Goal: Task Accomplishment & Management: Manage account settings

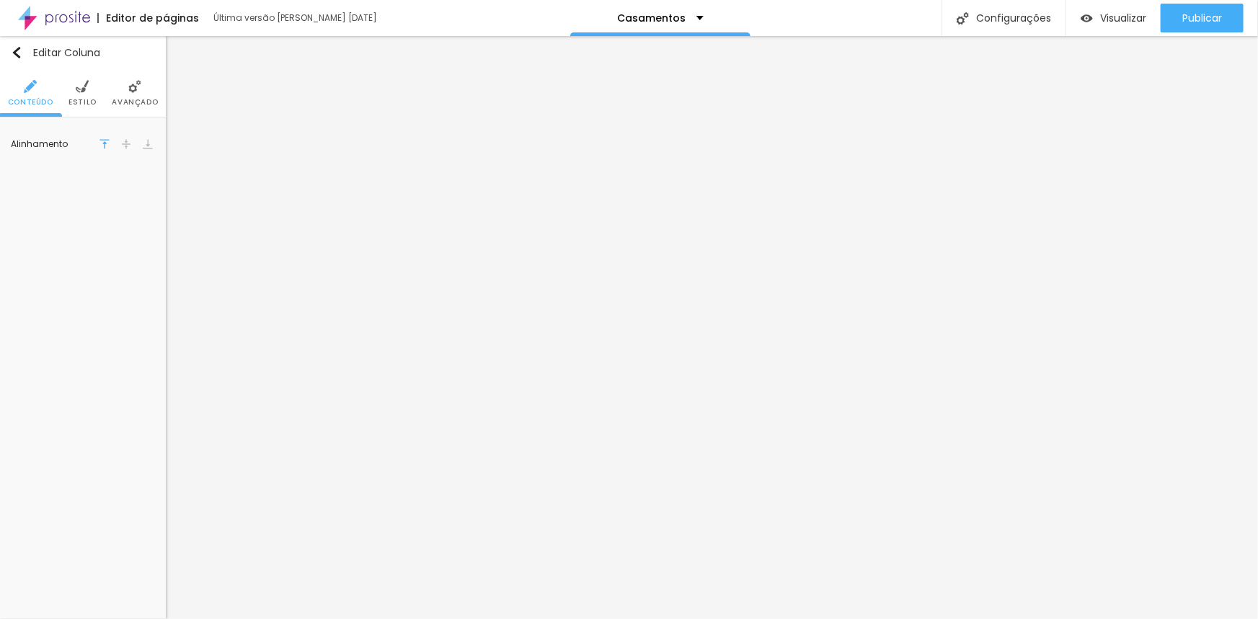
click at [144, 90] on li "Avançado" at bounding box center [135, 93] width 46 height 48
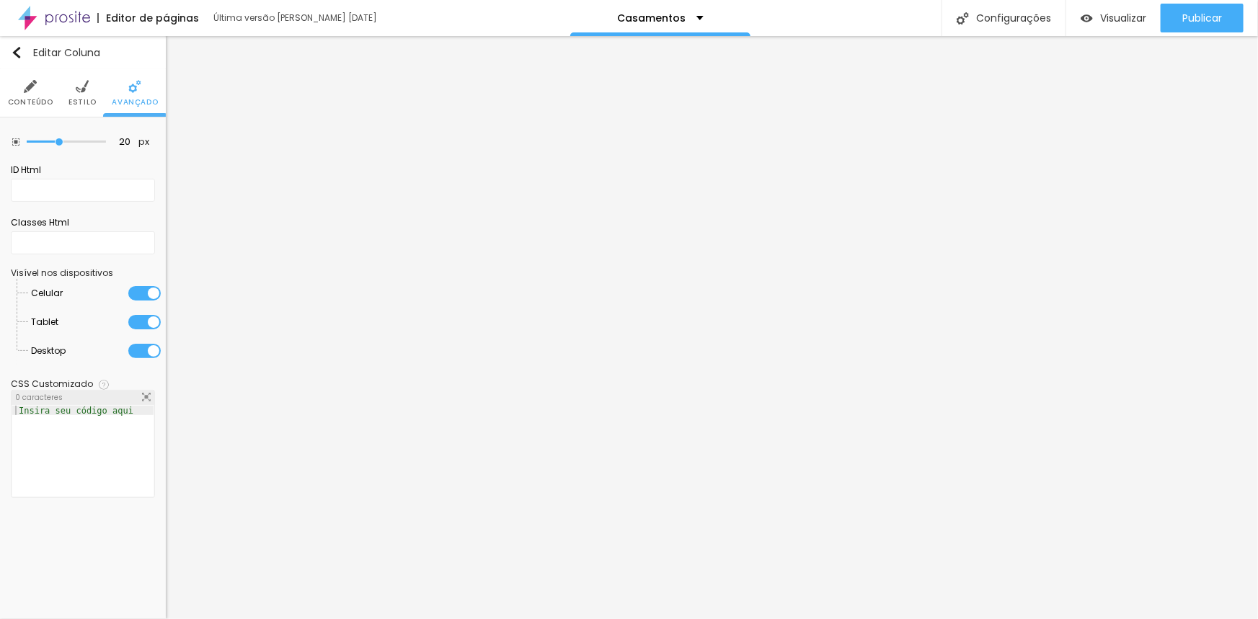
click at [97, 101] on ul "Conteúdo Estilo Avançado" at bounding box center [83, 93] width 166 height 48
click at [85, 101] on span "Estilo" at bounding box center [82, 102] width 28 height 7
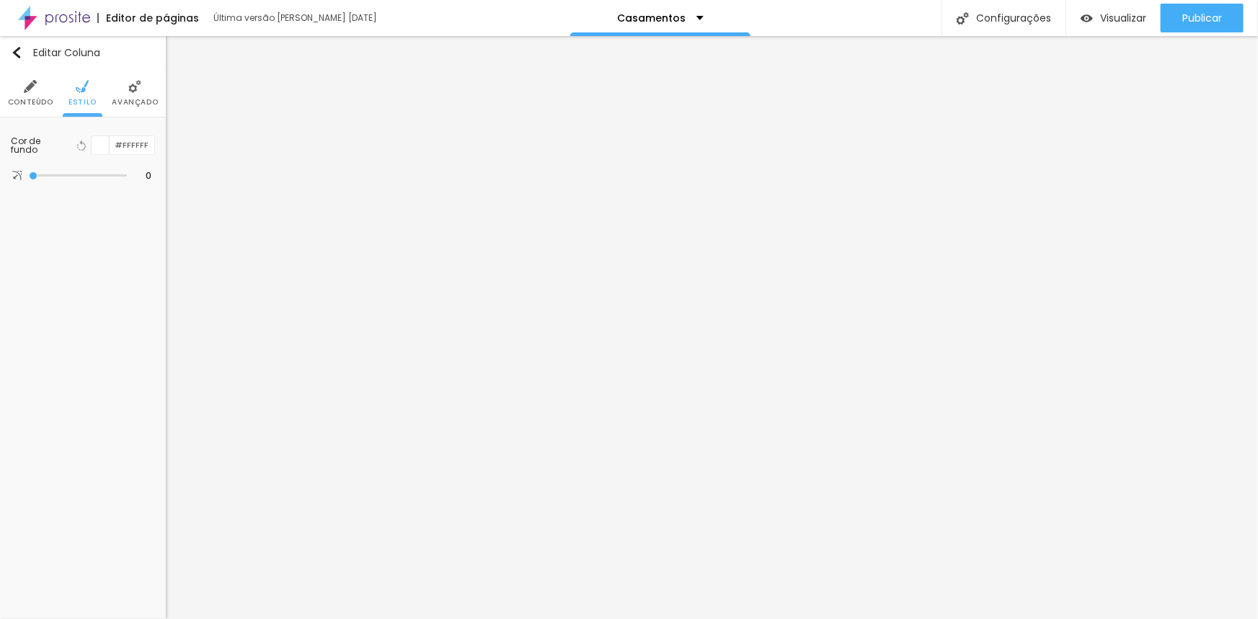
click at [105, 147] on div at bounding box center [101, 145] width 18 height 18
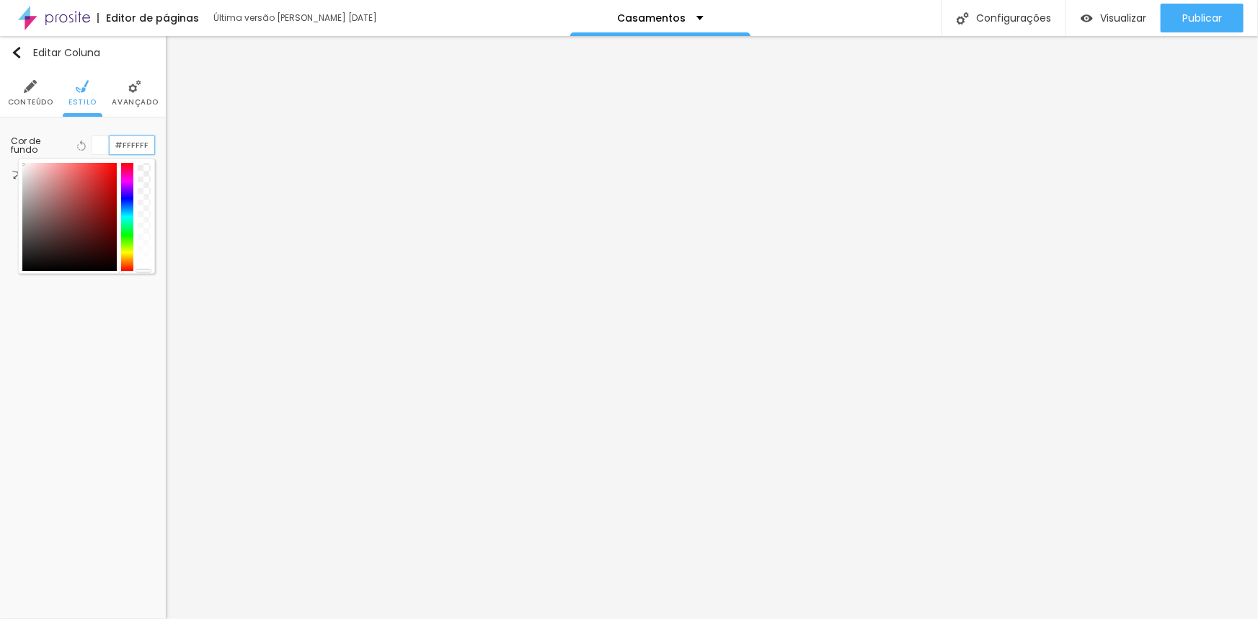
click at [143, 148] on input "#FFFFFF" at bounding box center [132, 145] width 45 height 18
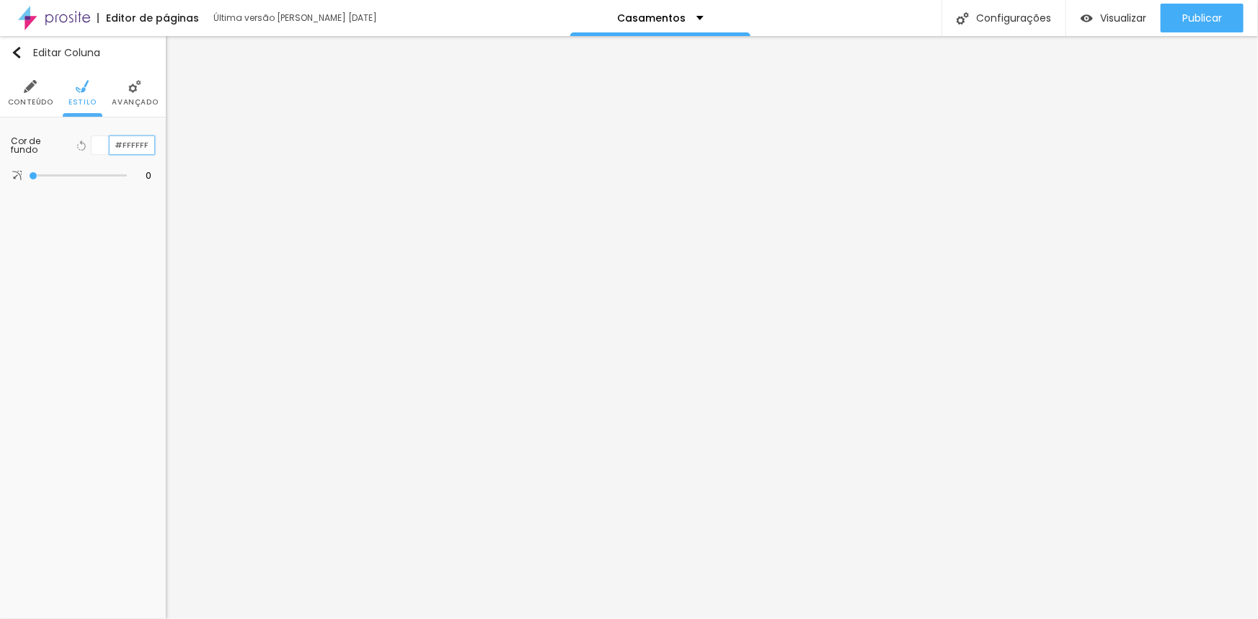
click at [152, 144] on input "#FFFFFF" at bounding box center [132, 145] width 45 height 18
drag, startPoint x: 148, startPoint y: 143, endPoint x: 123, endPoint y: 146, distance: 26.1
click at [123, 146] on input "#FFFFFF" at bounding box center [132, 145] width 45 height 18
type input "#000000"
click at [94, 88] on li "Estilo" at bounding box center [82, 93] width 28 height 48
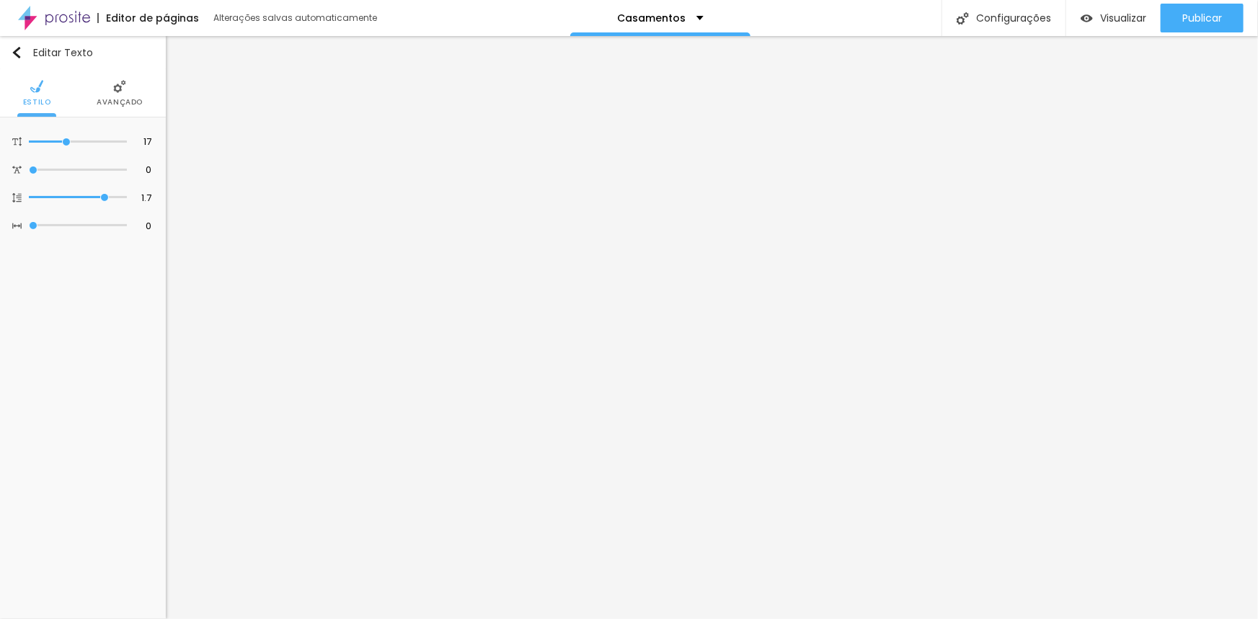
click at [115, 106] on span "Avançado" at bounding box center [120, 102] width 46 height 7
click at [135, 81] on img at bounding box center [134, 86] width 13 height 13
click at [79, 84] on img at bounding box center [82, 86] width 13 height 13
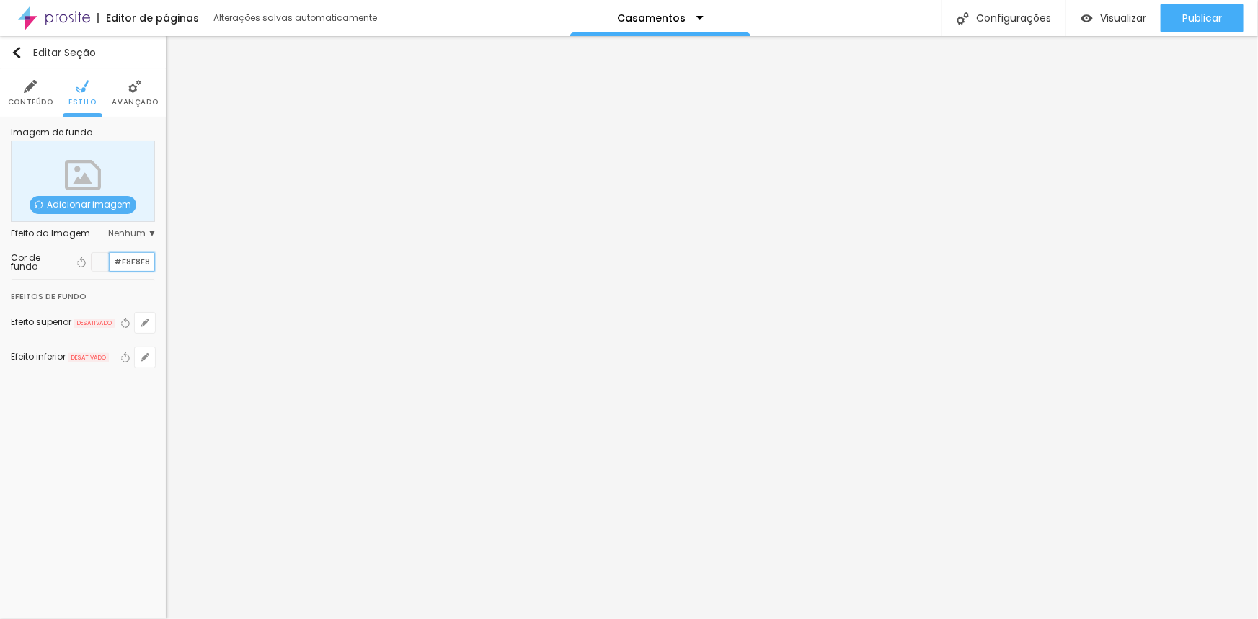
click at [131, 261] on input "#F8F8F8" at bounding box center [132, 262] width 45 height 18
drag, startPoint x: 151, startPoint y: 259, endPoint x: 88, endPoint y: 265, distance: 63.6
click at [88, 265] on div "Voltar ao padrão #F8F8F8" at bounding box center [114, 261] width 81 height 19
paste input "061A25"
type input "#061A25"
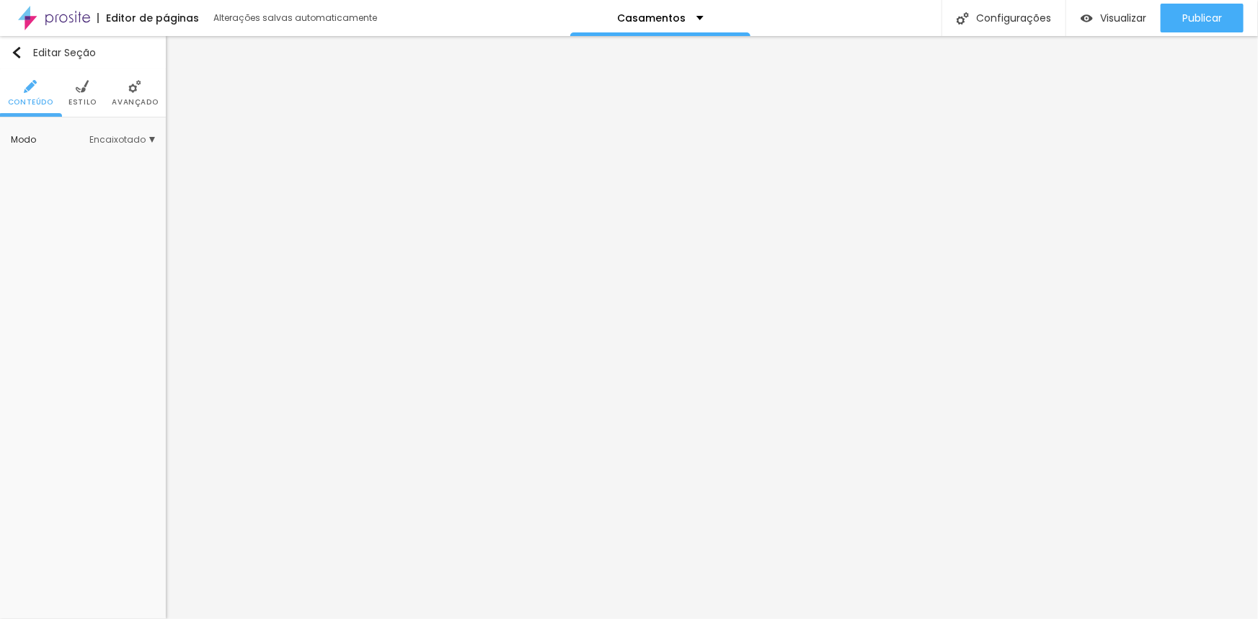
click at [79, 96] on li "Estilo" at bounding box center [82, 93] width 28 height 48
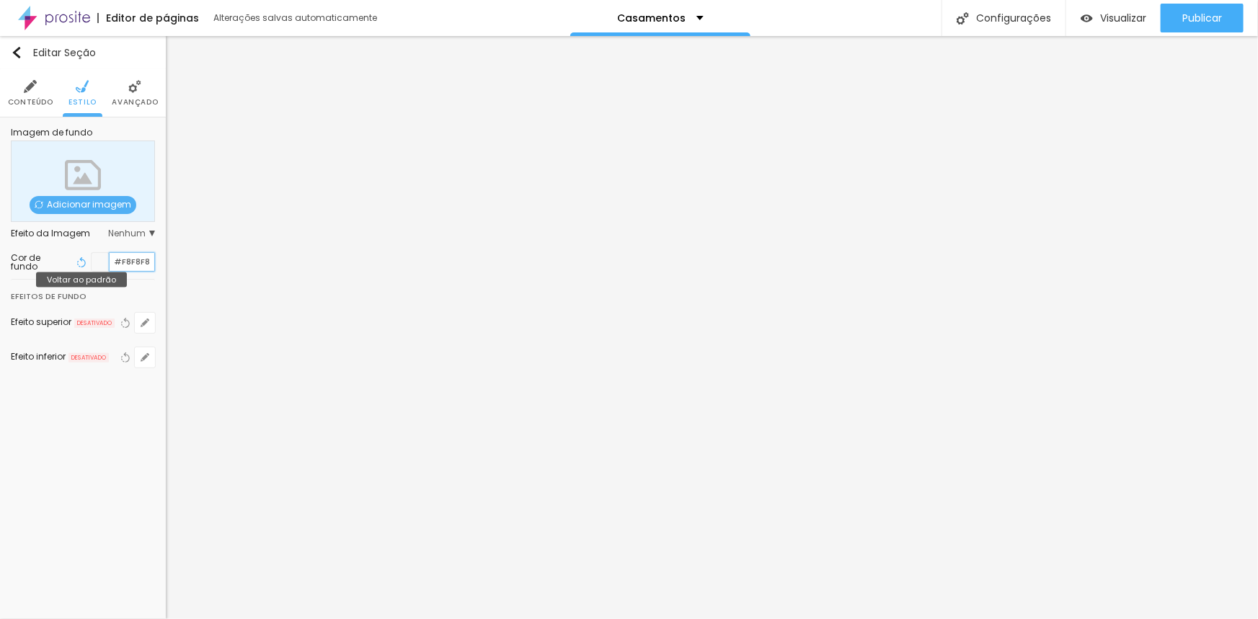
drag, startPoint x: 149, startPoint y: 262, endPoint x: 88, endPoint y: 260, distance: 61.3
click at [88, 260] on div "Voltar ao padrão #F8F8F8" at bounding box center [114, 261] width 81 height 19
paste input "061A25"
type input "#061A25"
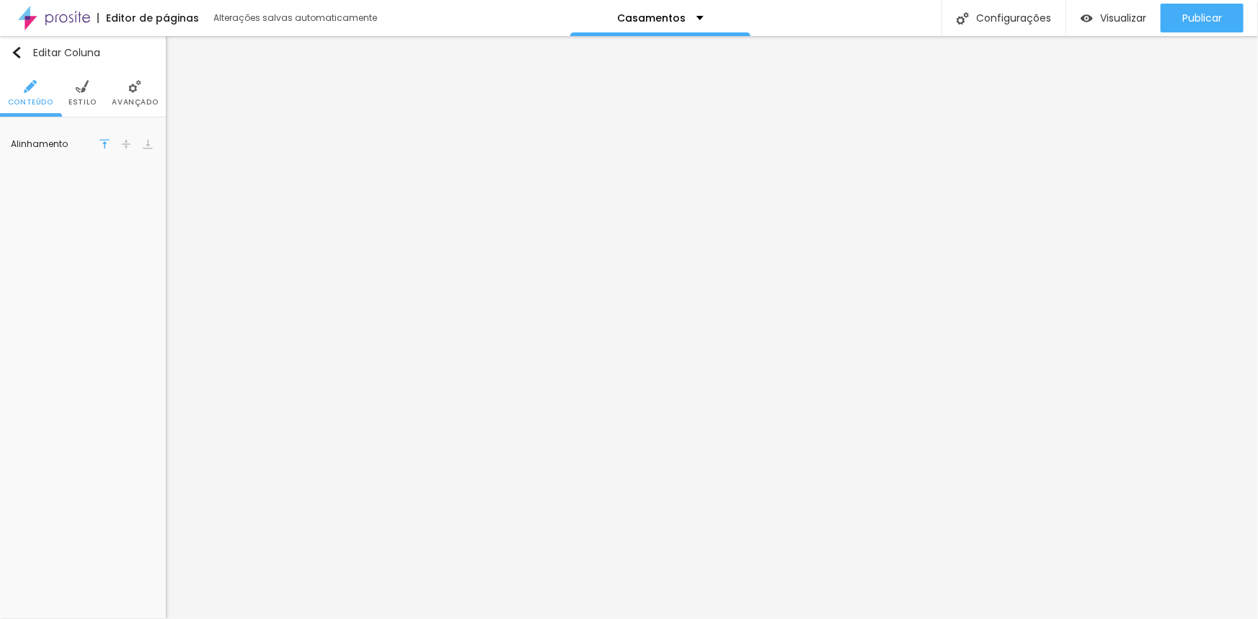
click at [76, 92] on img at bounding box center [82, 86] width 13 height 13
drag, startPoint x: 151, startPoint y: 145, endPoint x: 85, endPoint y: 144, distance: 65.6
click at [86, 144] on div "Voltar ao padrão #000000" at bounding box center [114, 145] width 81 height 19
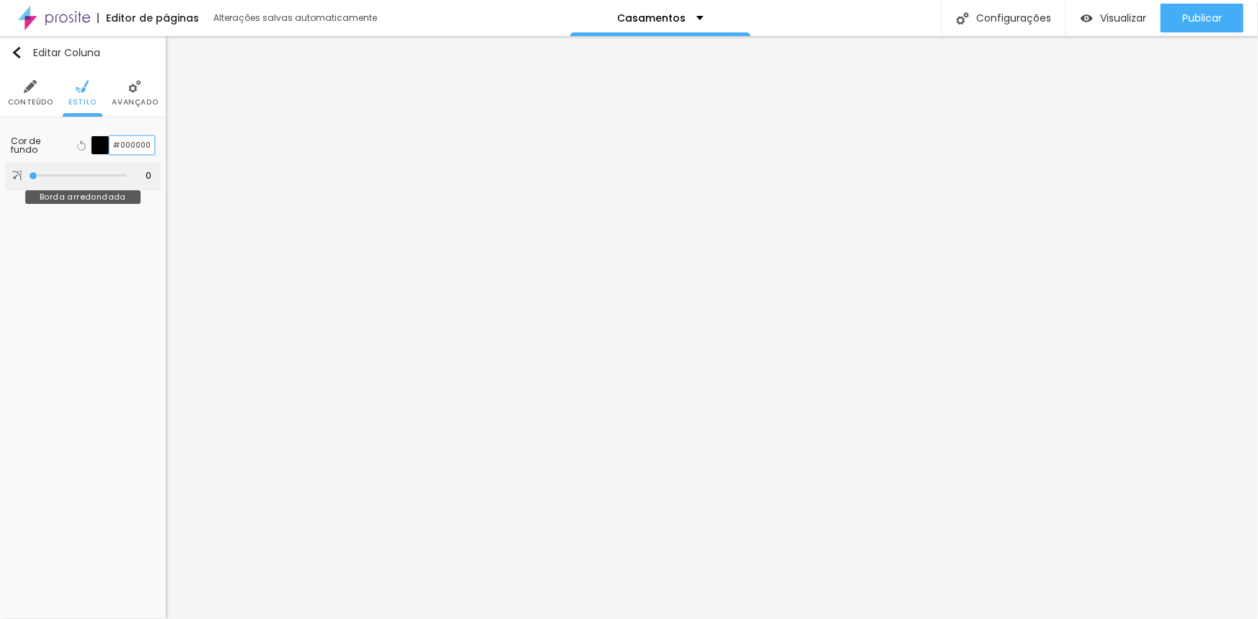
paste input "61A25"
type input "#061A25"
click at [66, 107] on ul "Conteúdo Estilo Avançado" at bounding box center [83, 93] width 166 height 48
click at [79, 99] on span "Estilo" at bounding box center [82, 102] width 28 height 7
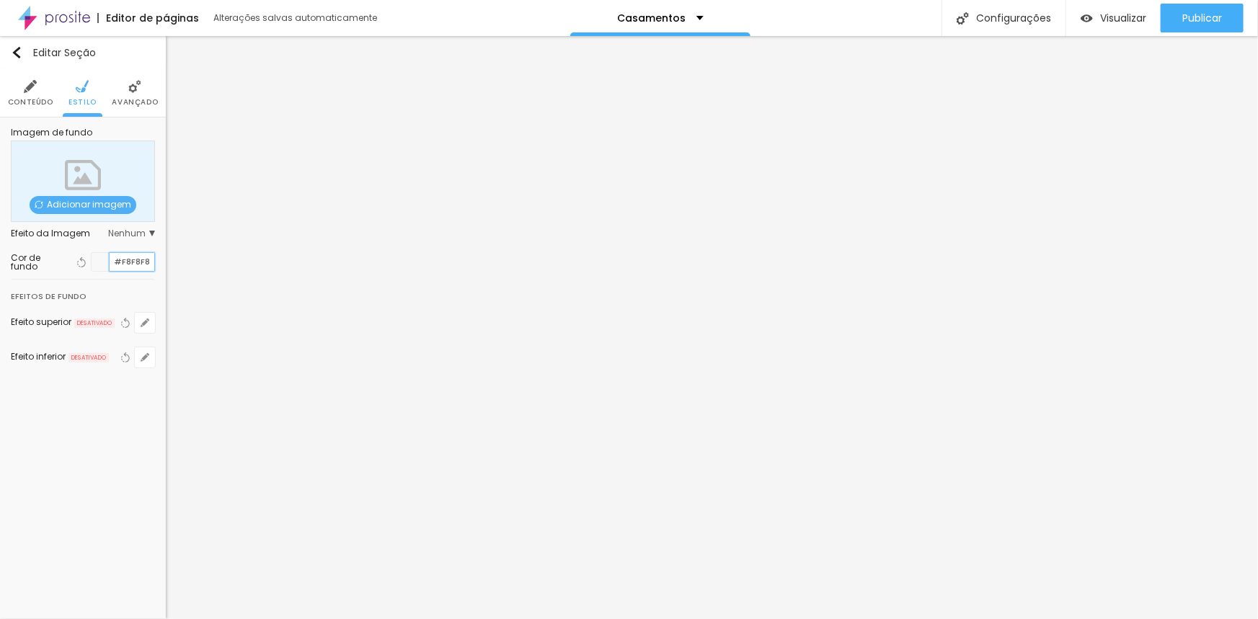
click at [128, 265] on input "#F8F8F8" at bounding box center [132, 262] width 45 height 18
drag, startPoint x: 148, startPoint y: 258, endPoint x: 123, endPoint y: 259, distance: 26.0
click at [123, 259] on input "#F8F8F8" at bounding box center [132, 262] width 45 height 18
paste input "061A2"
type input "#061A2"
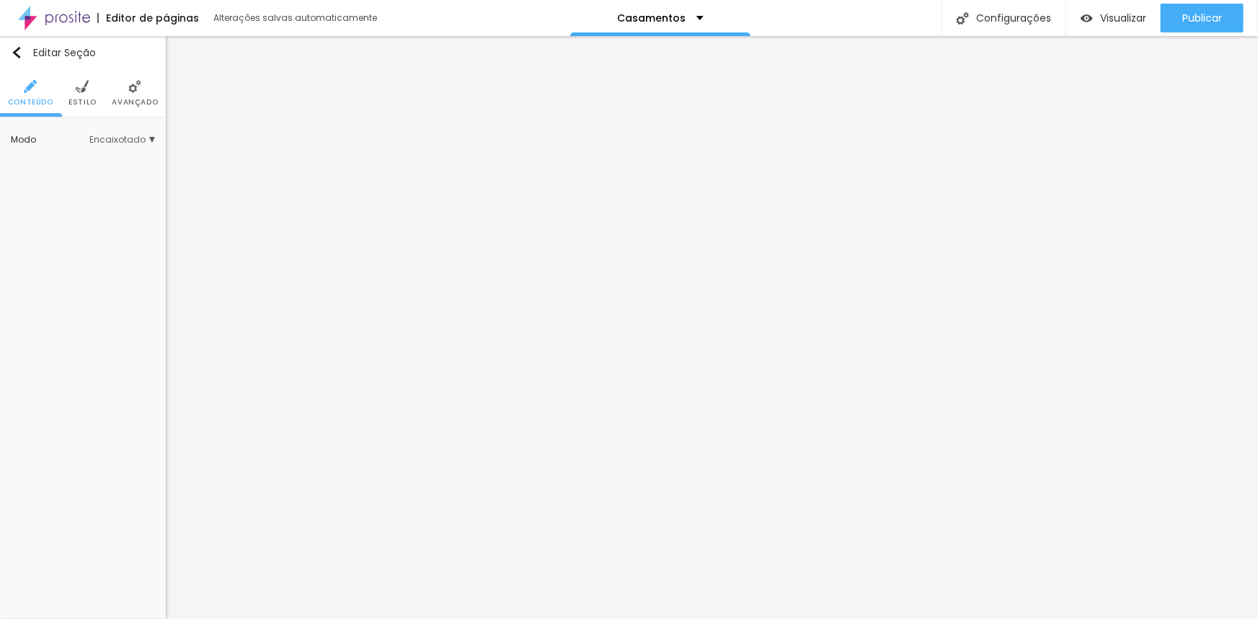
click at [86, 94] on li "Estilo" at bounding box center [82, 93] width 28 height 48
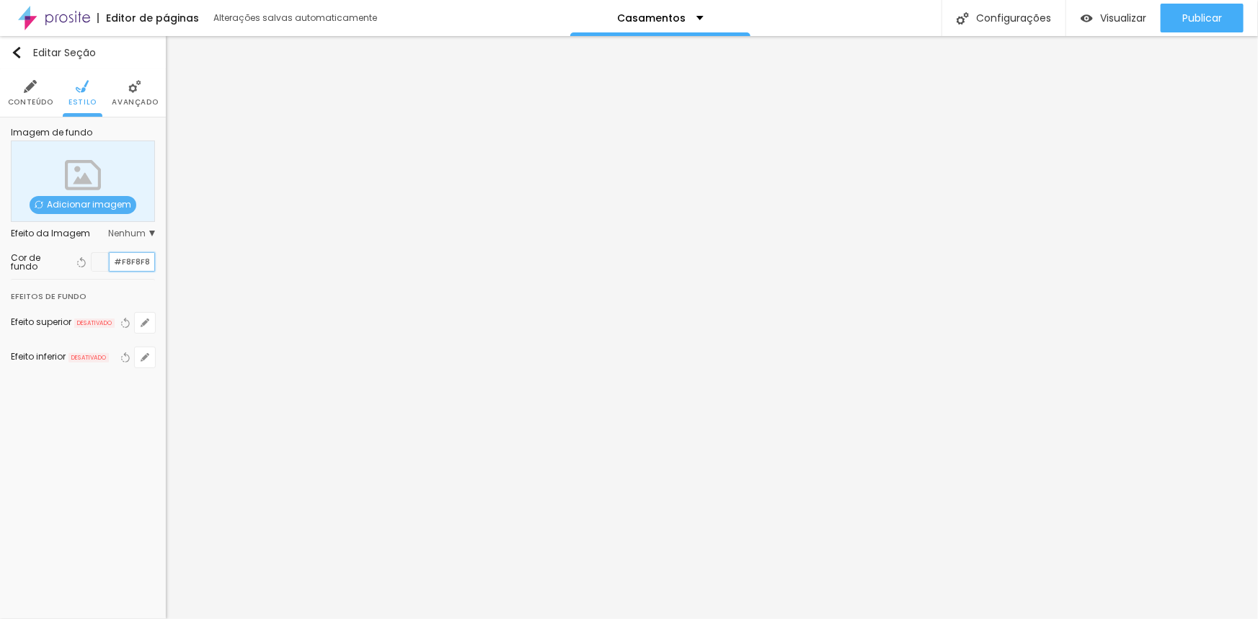
click at [130, 264] on input "#F8F8F8" at bounding box center [132, 262] width 45 height 18
drag, startPoint x: 152, startPoint y: 262, endPoint x: 109, endPoint y: 262, distance: 43.2
click at [110, 262] on input "#F8F8F8" at bounding box center [132, 262] width 45 height 18
paste input "061A25"
type input "#061A25"
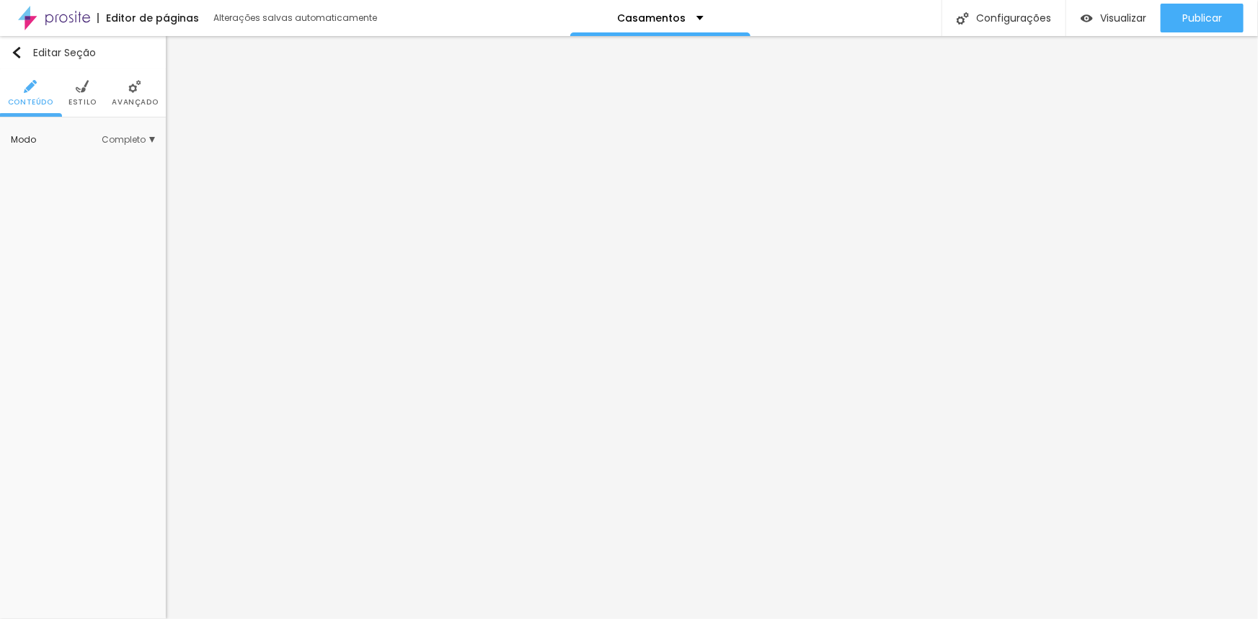
click at [79, 93] on li "Estilo" at bounding box center [82, 93] width 28 height 48
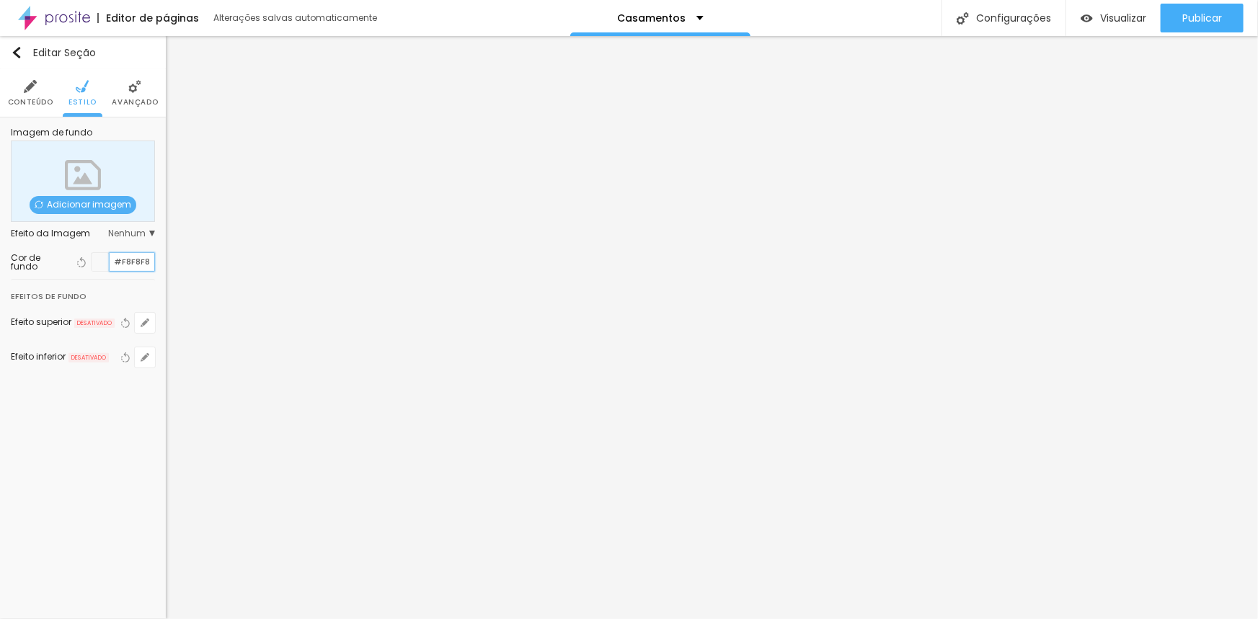
drag, startPoint x: 149, startPoint y: 262, endPoint x: 59, endPoint y: 259, distance: 90.1
click at [59, 259] on div "Cor de fundo Voltar ao padrão #F8F8F8" at bounding box center [83, 261] width 144 height 19
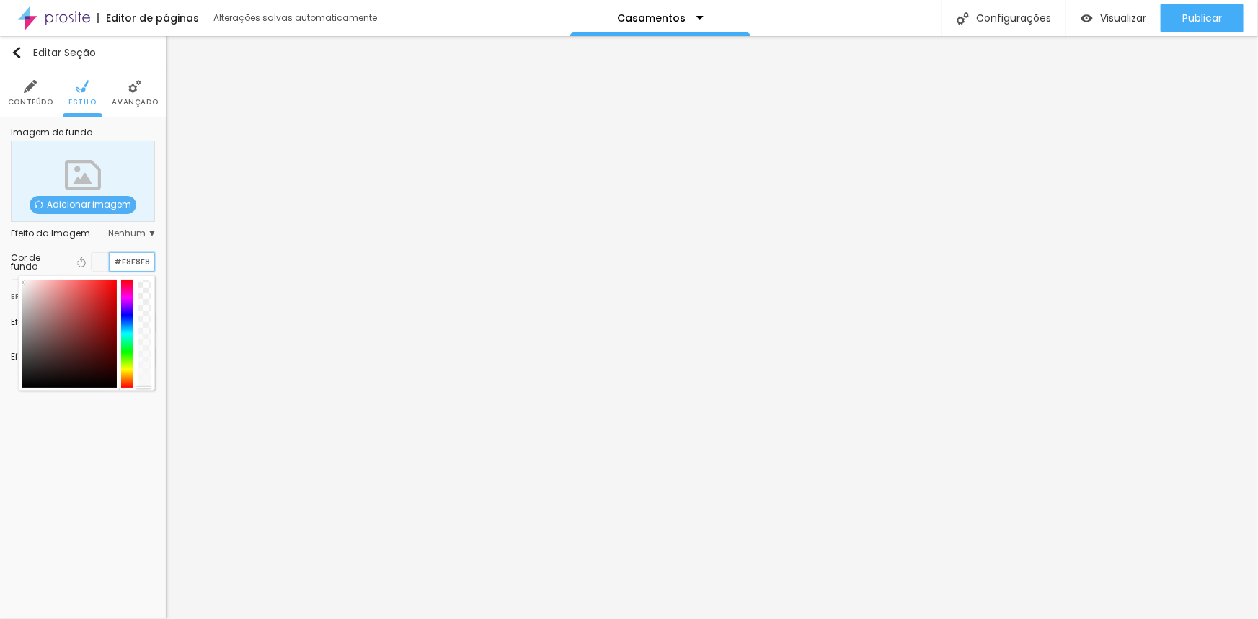
paste input "061A25"
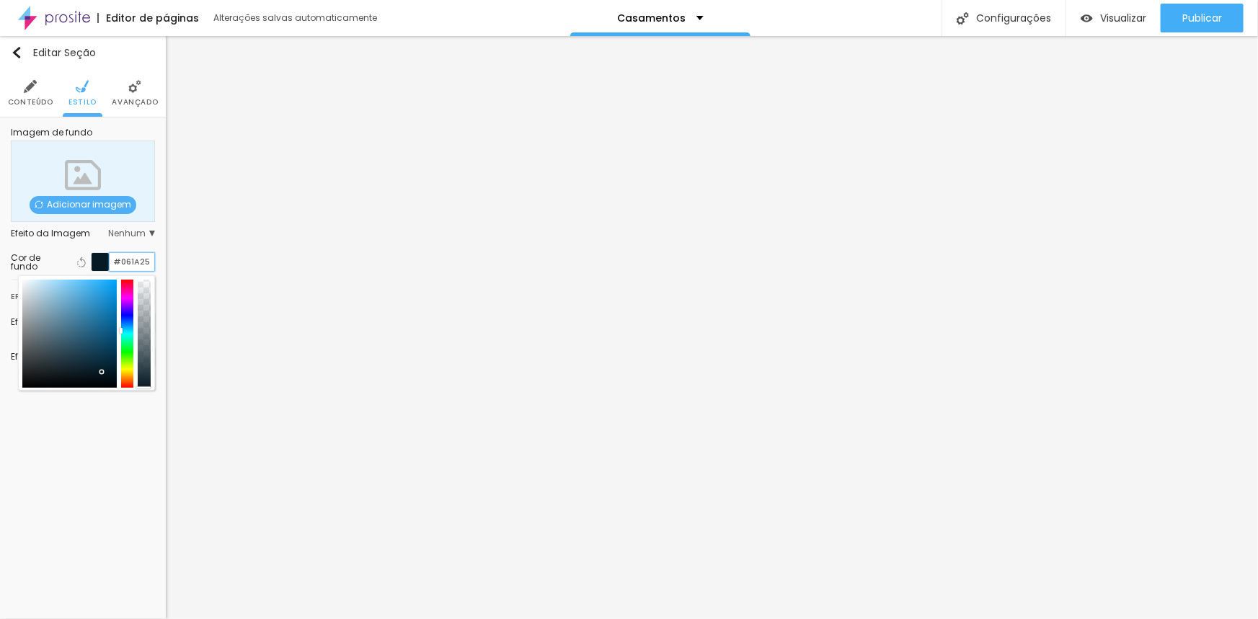
type input "#061A25"
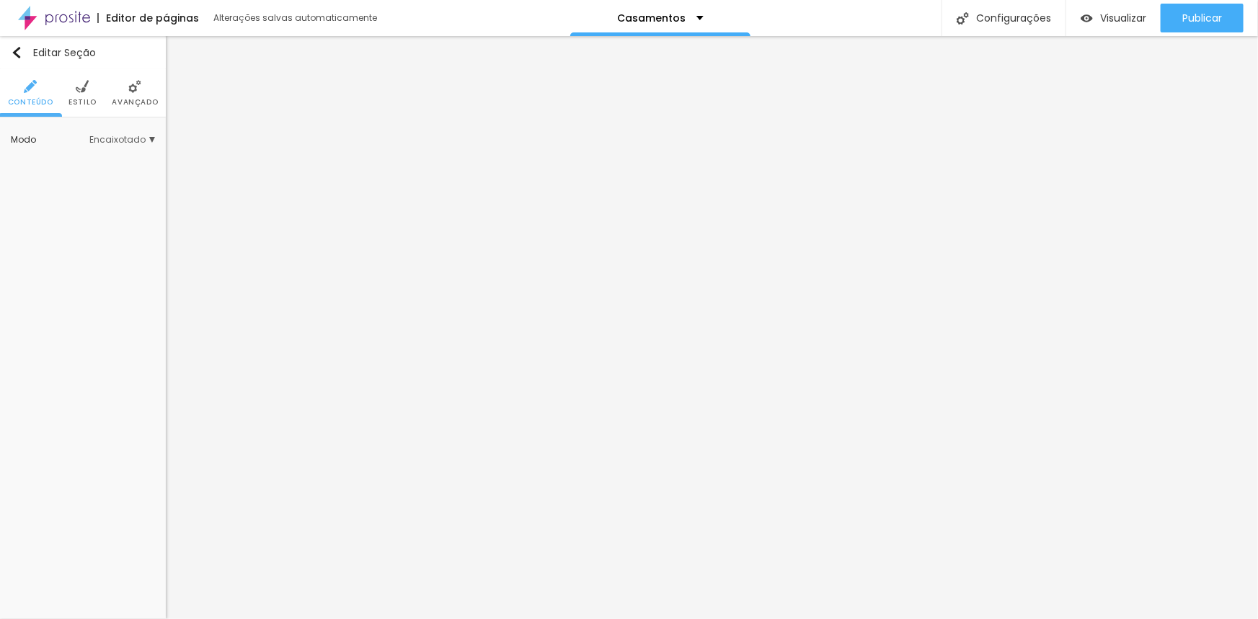
click at [84, 89] on img at bounding box center [82, 86] width 13 height 13
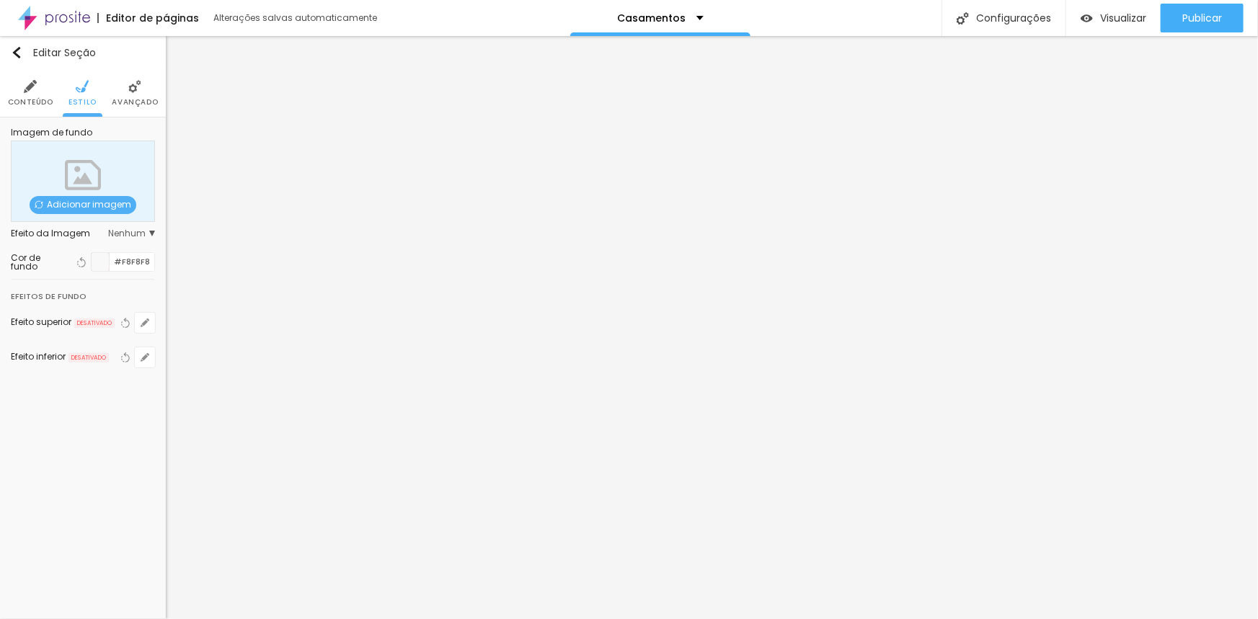
click at [151, 264] on div "#F8F8F8" at bounding box center [123, 261] width 64 height 19
drag, startPoint x: 150, startPoint y: 263, endPoint x: 106, endPoint y: 260, distance: 44.1
click at [107, 260] on div "#F8F8F8" at bounding box center [123, 261] width 64 height 19
paste input "061A25"
type input "#061A25"
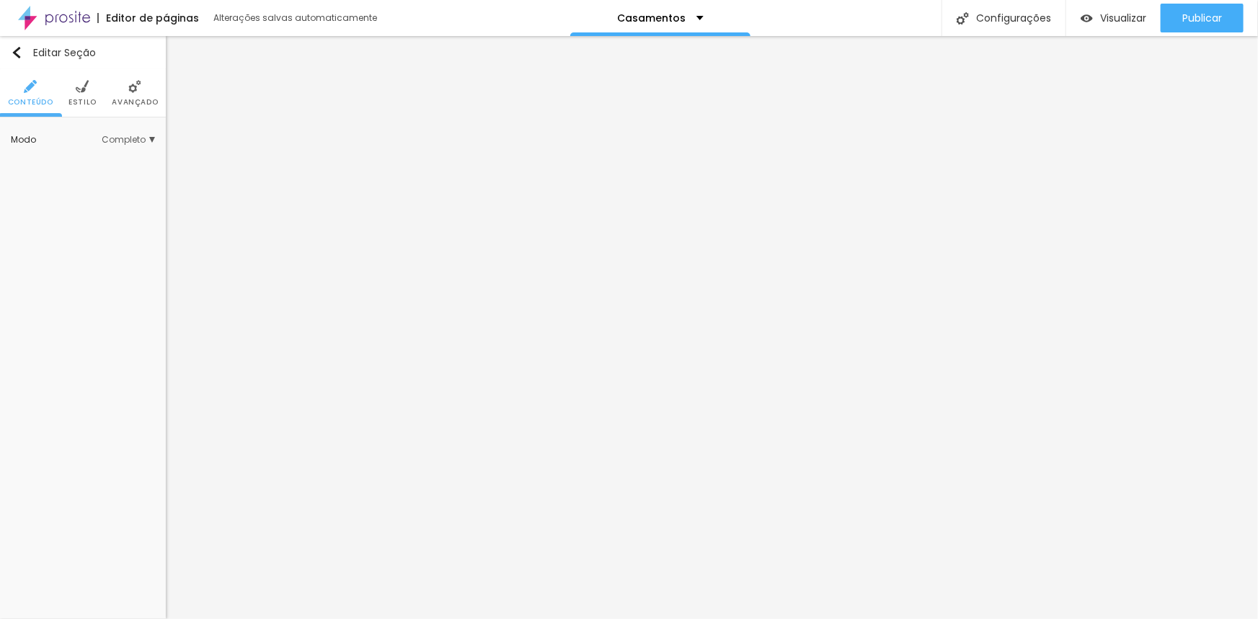
click at [91, 99] on span "Estilo" at bounding box center [82, 102] width 28 height 7
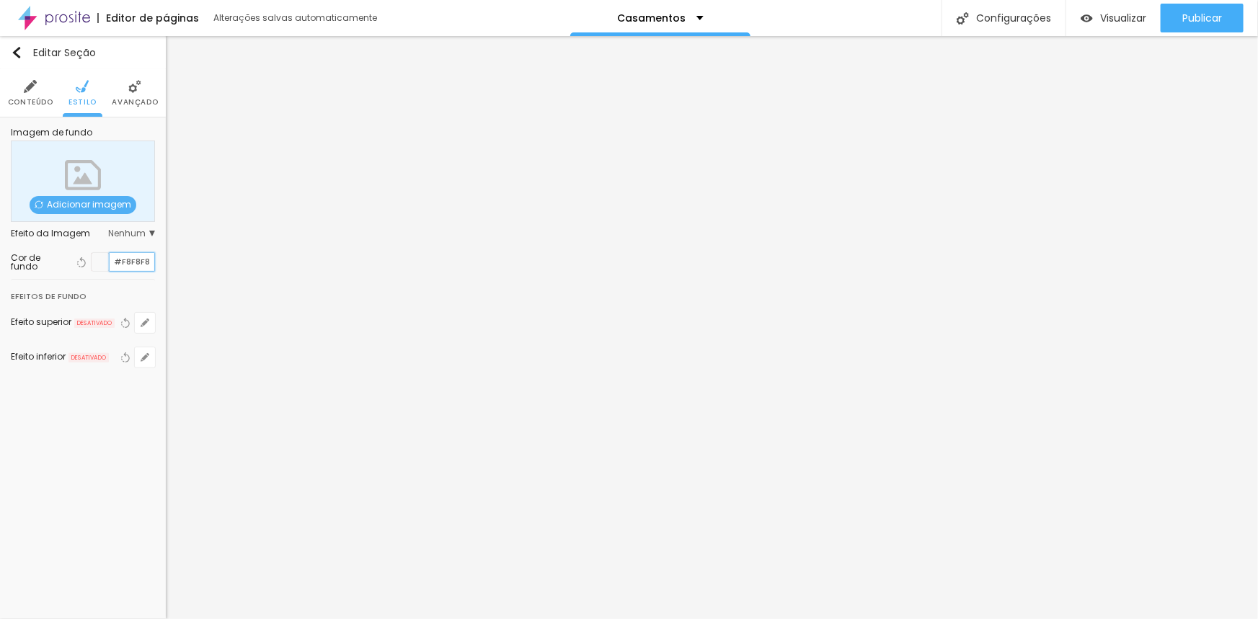
click at [144, 260] on input "#F8F8F8" at bounding box center [132, 262] width 45 height 18
drag, startPoint x: 151, startPoint y: 262, endPoint x: 123, endPoint y: 259, distance: 28.9
click at [123, 259] on input "#F8F8F8" at bounding box center [132, 262] width 45 height 18
click at [153, 262] on input "#F8F8F8" at bounding box center [132, 262] width 45 height 18
drag, startPoint x: 153, startPoint y: 262, endPoint x: 78, endPoint y: 261, distance: 75.0
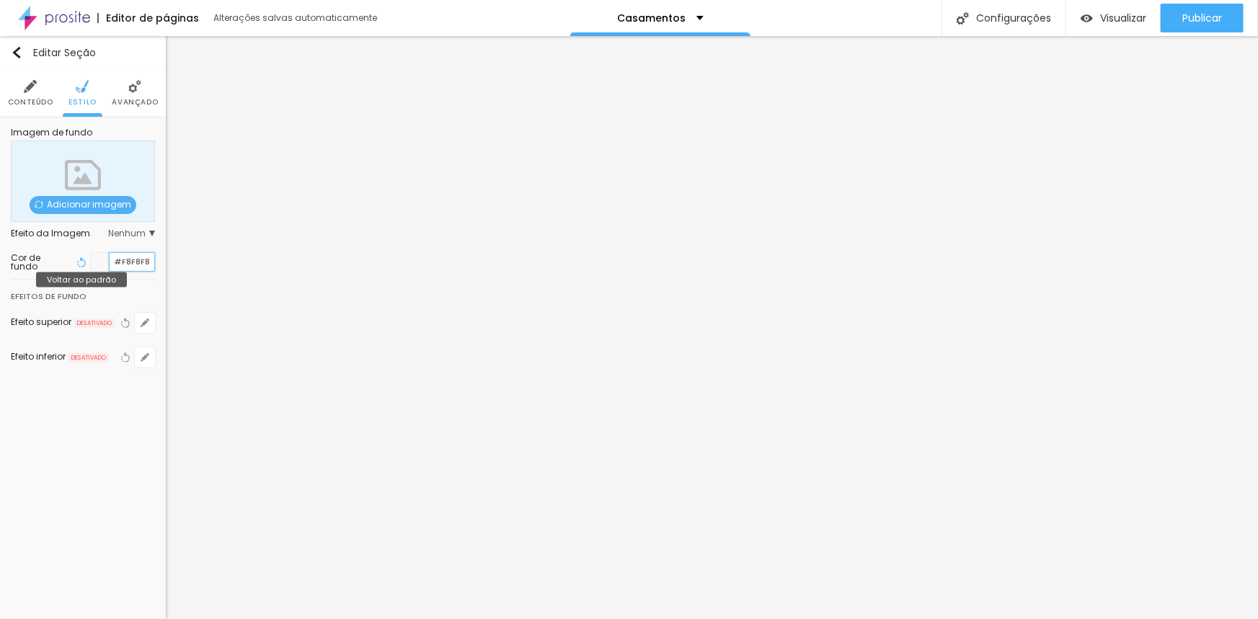
click at [78, 261] on div "Voltar ao padrão #F8F8F8" at bounding box center [114, 261] width 81 height 19
paste input "061A25"
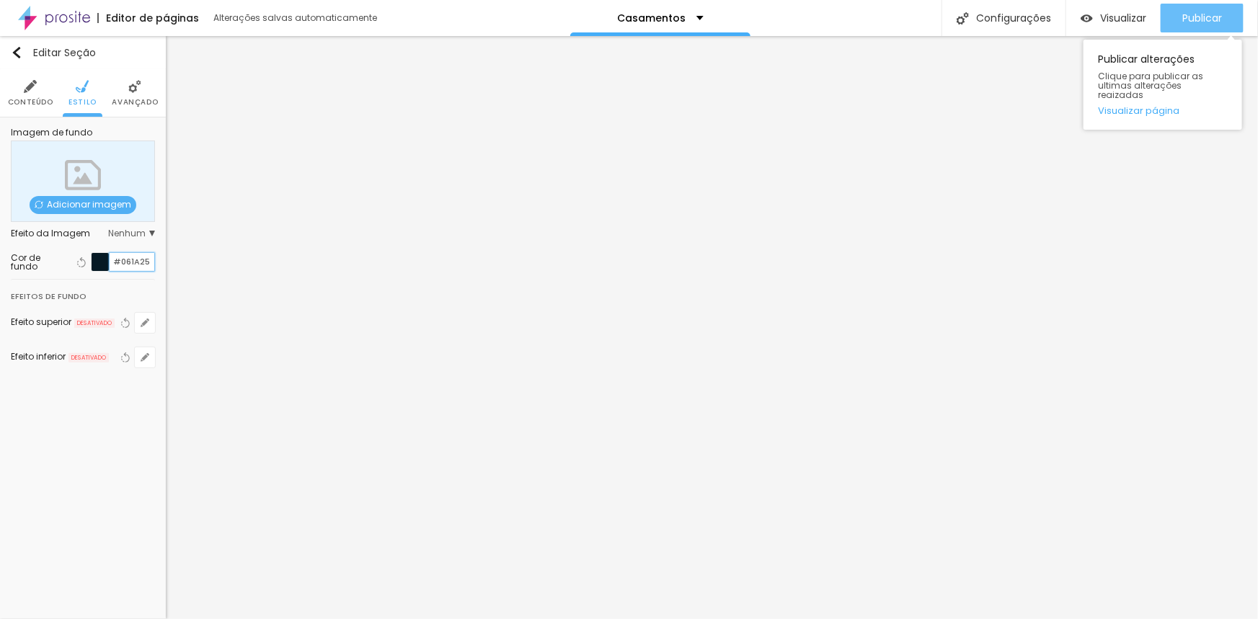
type input "#061A25"
click at [1175, 19] on button "Publicar" at bounding box center [1202, 18] width 83 height 29
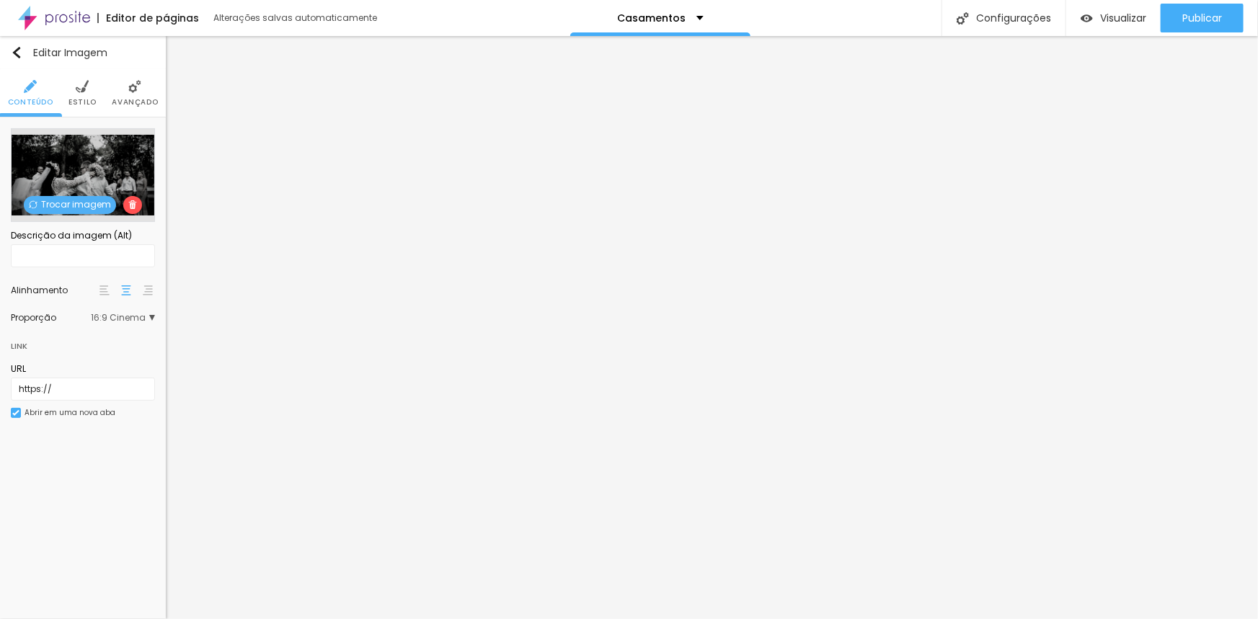
click at [75, 202] on span "Trocar imagem" at bounding box center [70, 205] width 92 height 18
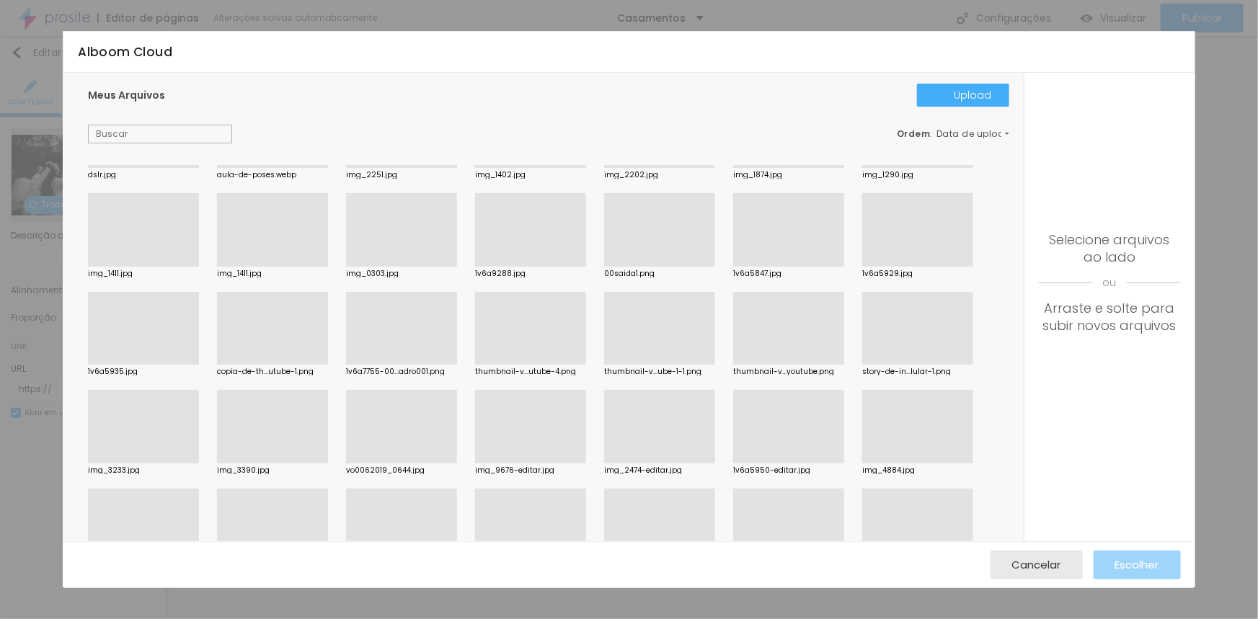
scroll to position [944, 0]
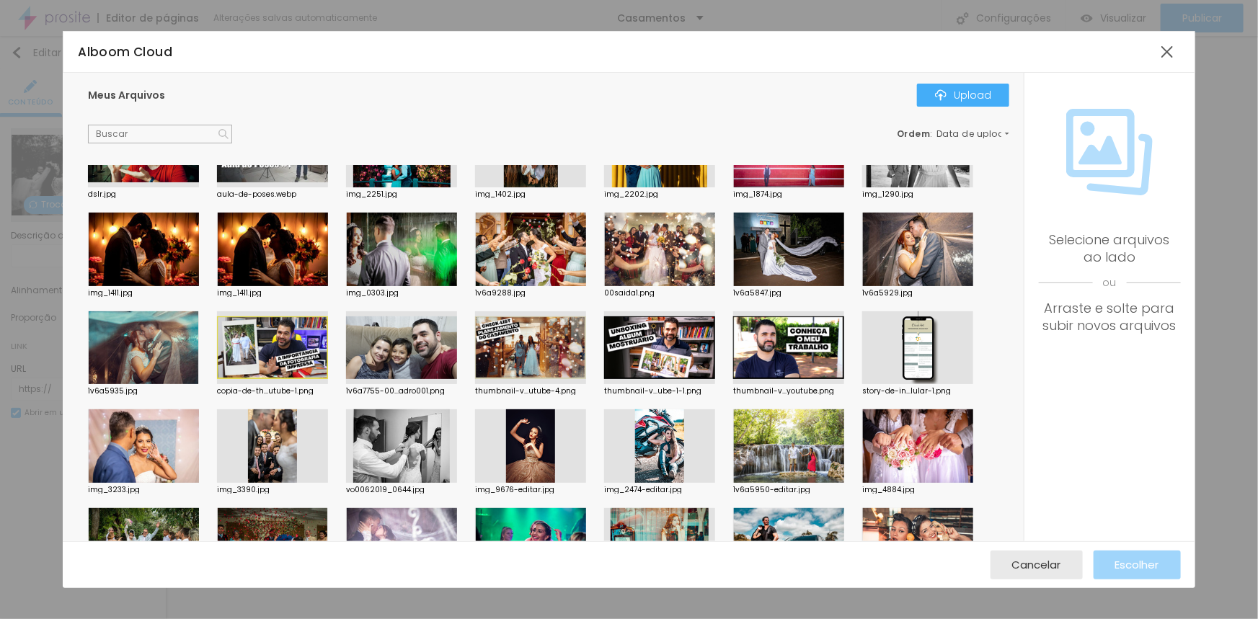
click at [548, 235] on div at bounding box center [530, 250] width 111 height 74
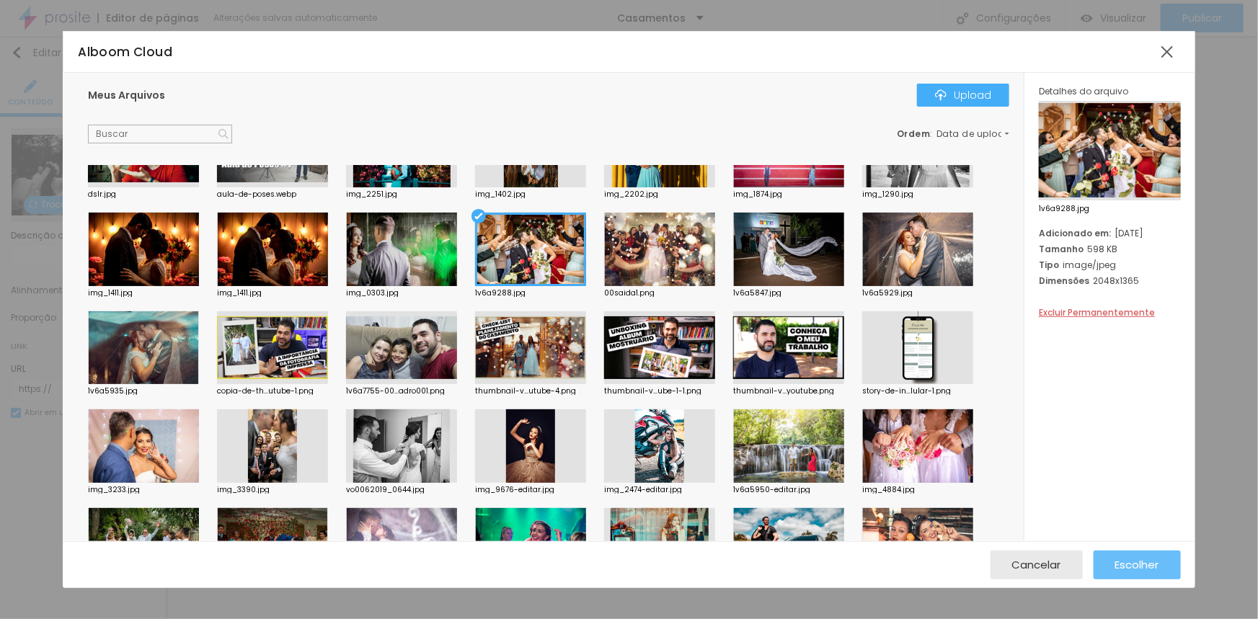
click at [1140, 572] on div "Escolher" at bounding box center [1137, 565] width 44 height 29
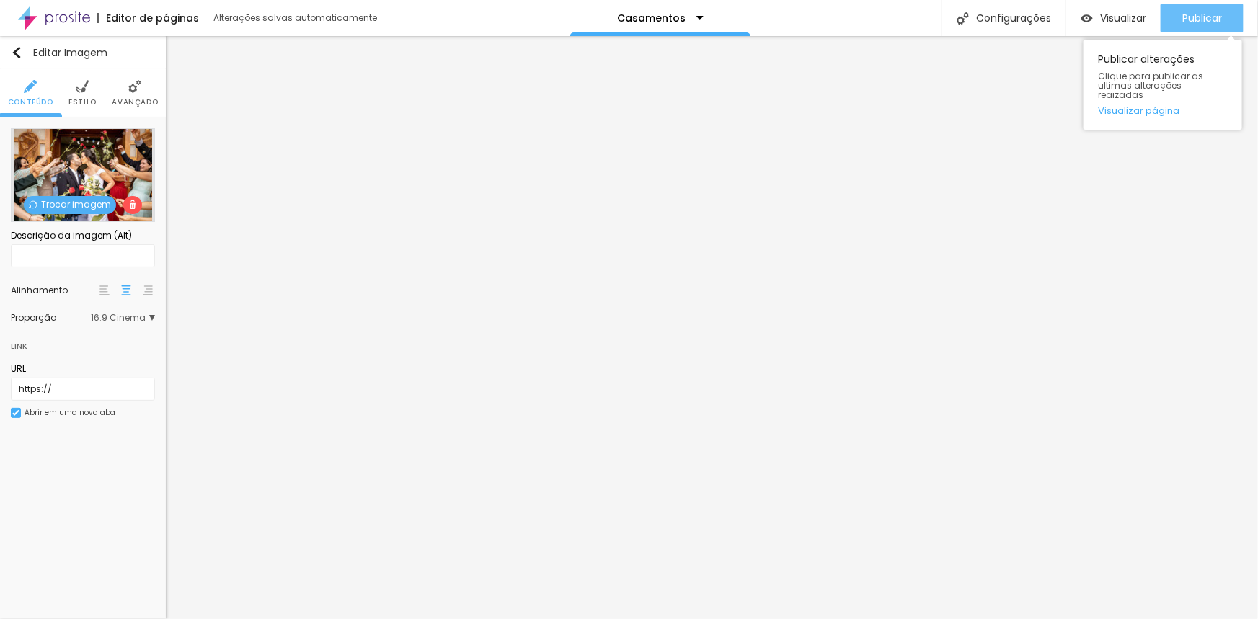
click at [1176, 17] on button "Publicar" at bounding box center [1202, 18] width 83 height 29
click at [1207, 7] on div "Publicar" at bounding box center [1202, 18] width 40 height 29
